Goal: Information Seeking & Learning: Learn about a topic

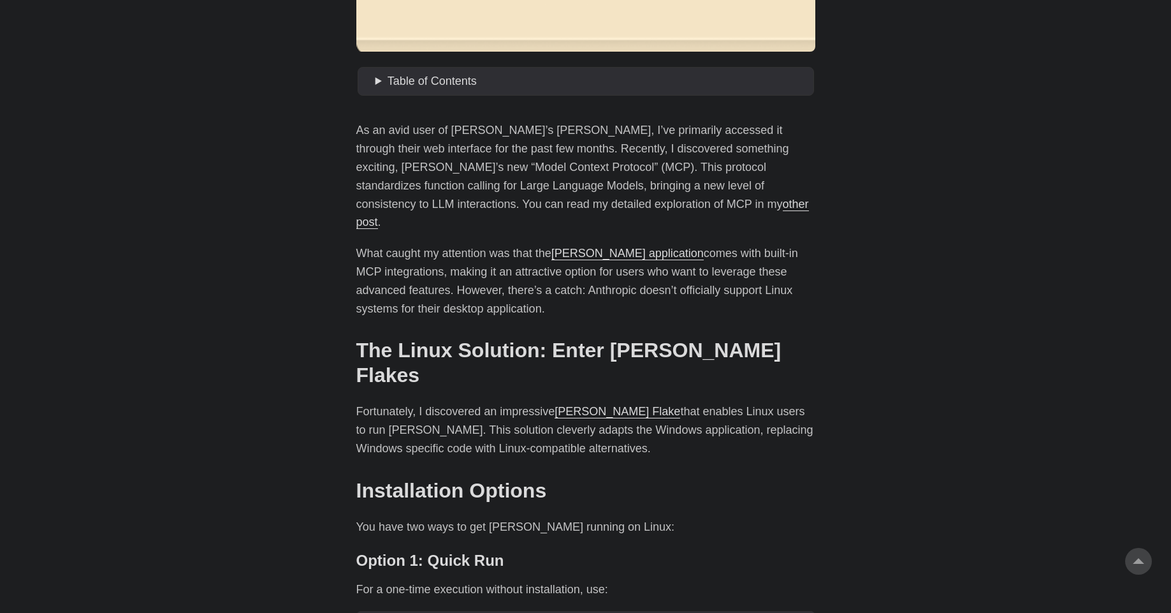
scroll to position [536, 0]
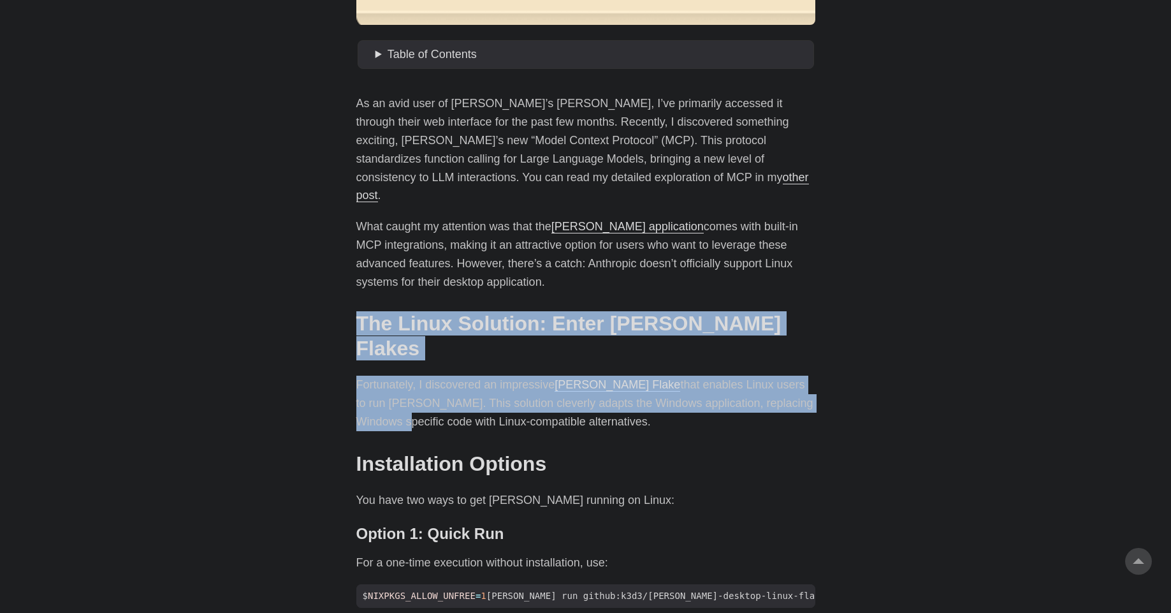
drag, startPoint x: 349, startPoint y: 280, endPoint x: 884, endPoint y: 365, distance: 541.7
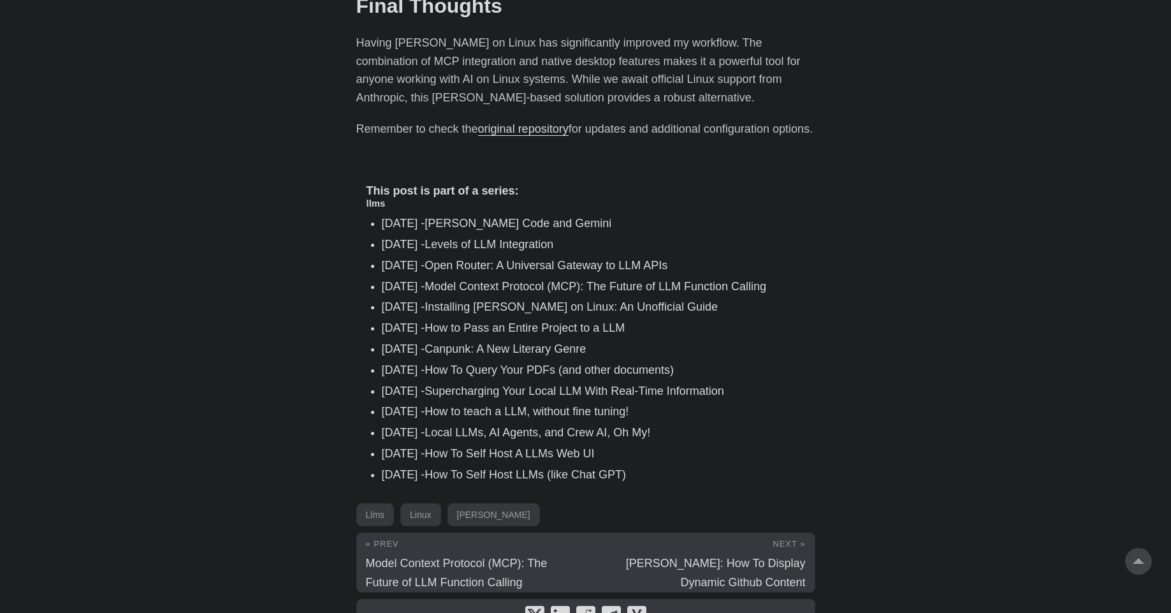
scroll to position [1831, 0]
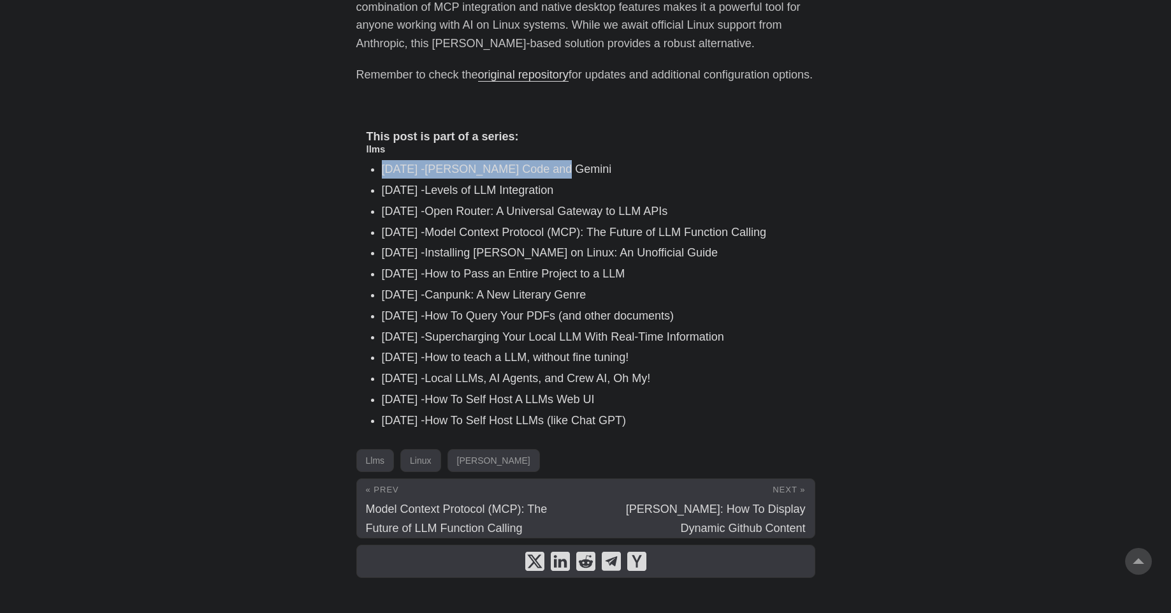
drag, startPoint x: 397, startPoint y: 149, endPoint x: 687, endPoint y: 149, distance: 290.8
click at [687, 160] on ul "[DATE] - [PERSON_NAME] and Gemini [DATE] - Levels of LLM Integration [DATE] - O…" at bounding box center [586, 294] width 439 height 269
click at [731, 160] on ul "[DATE] - [PERSON_NAME] and Gemini [DATE] - Levels of LLM Integration [DATE] - O…" at bounding box center [586, 294] width 439 height 269
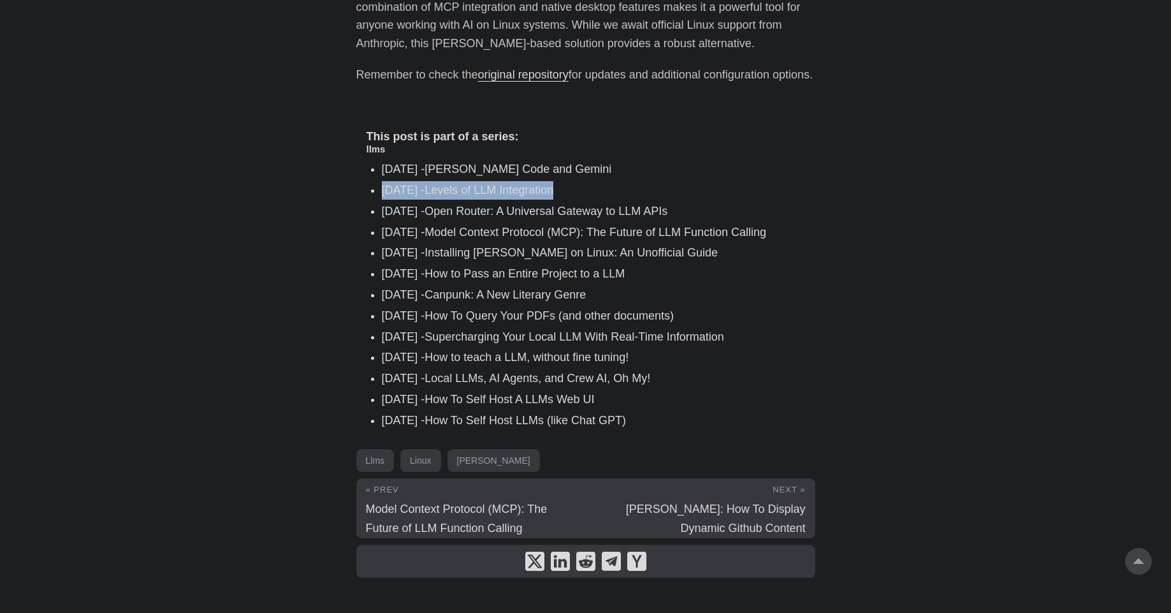
drag, startPoint x: 717, startPoint y: 160, endPoint x: 307, endPoint y: 170, distance: 409.5
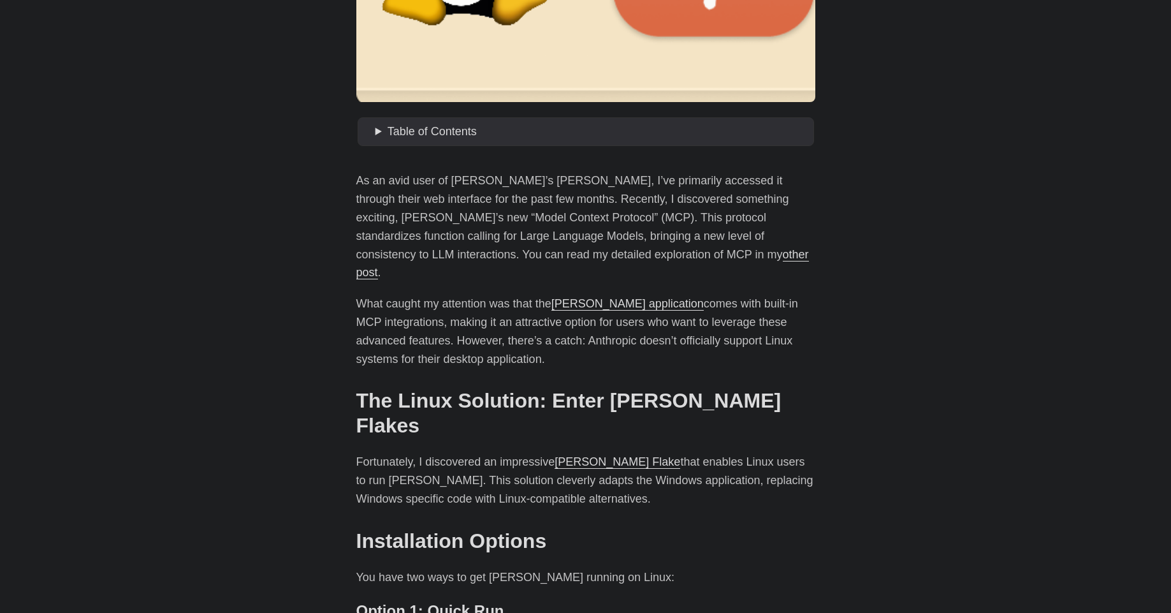
scroll to position [459, 0]
drag, startPoint x: 369, startPoint y: 161, endPoint x: 854, endPoint y: 363, distance: 526.5
drag, startPoint x: 362, startPoint y: 179, endPoint x: 436, endPoint y: 175, distance: 74.7
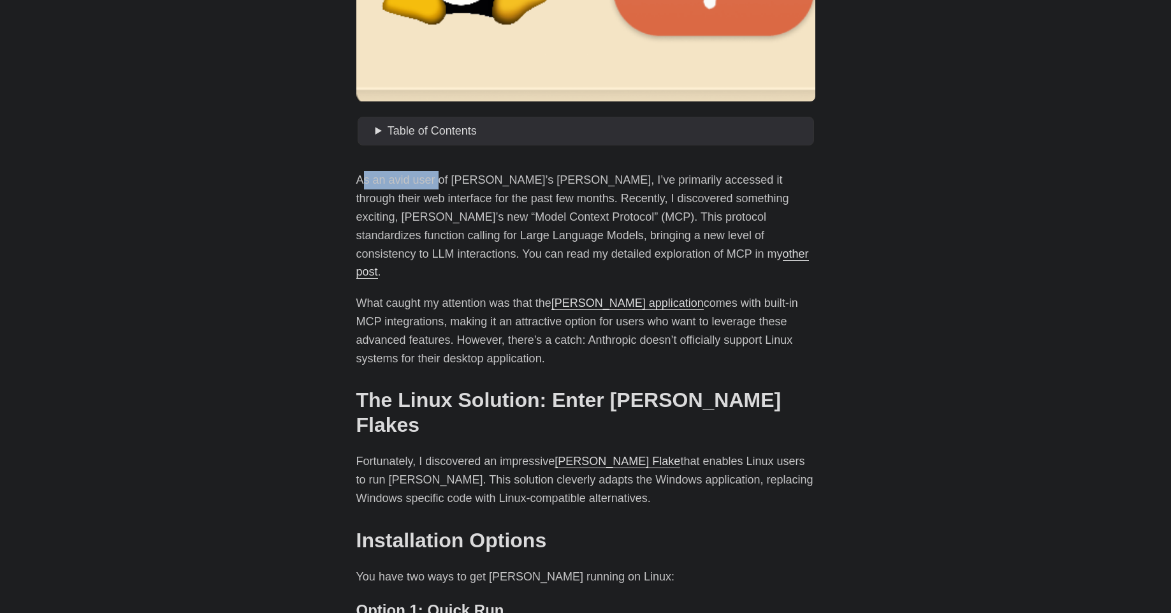
click at [436, 175] on p "As an avid user of [PERSON_NAME]’s [PERSON_NAME], I’ve primarily accessed it th…" at bounding box center [585, 226] width 459 height 110
click at [469, 189] on p "As an avid user of [PERSON_NAME]’s [PERSON_NAME], I’ve primarily accessed it th…" at bounding box center [585, 226] width 459 height 110
click at [451, 219] on p "As an avid user of [PERSON_NAME]’s [PERSON_NAME], I’ve primarily accessed it th…" at bounding box center [585, 226] width 459 height 110
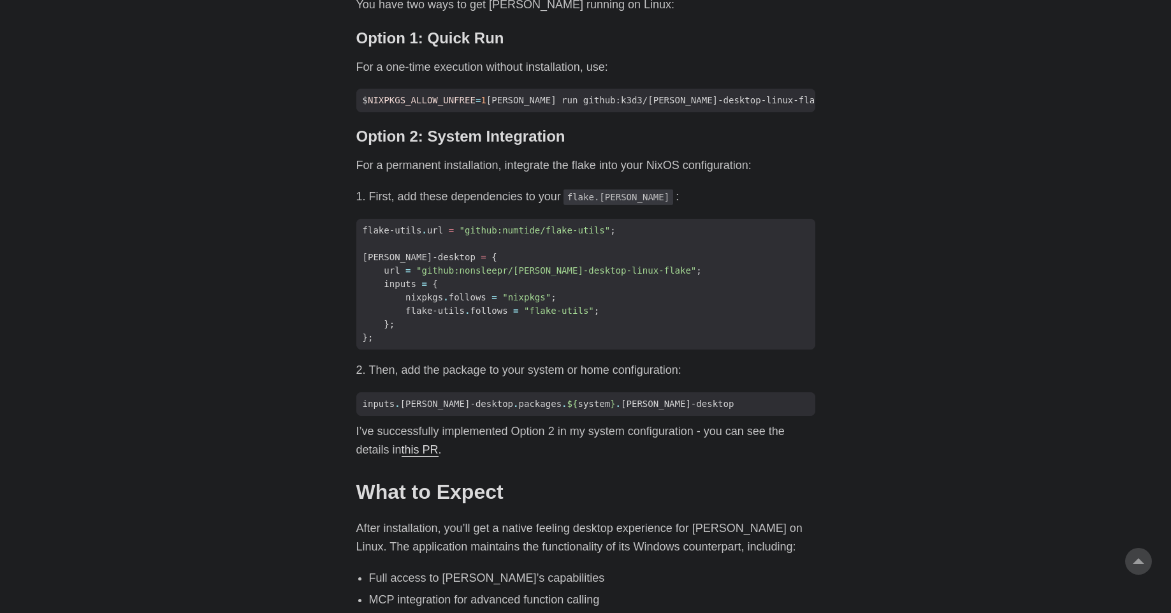
scroll to position [765, 0]
